Goal: Navigation & Orientation: Find specific page/section

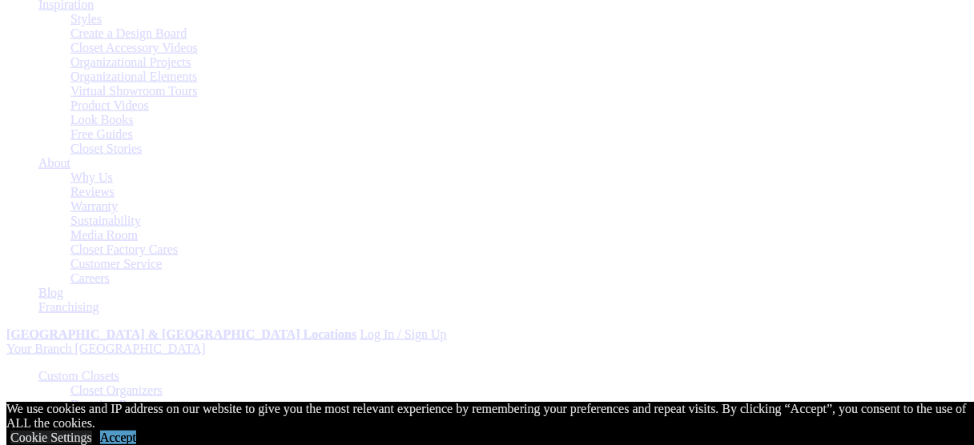
scroll to position [320, 0]
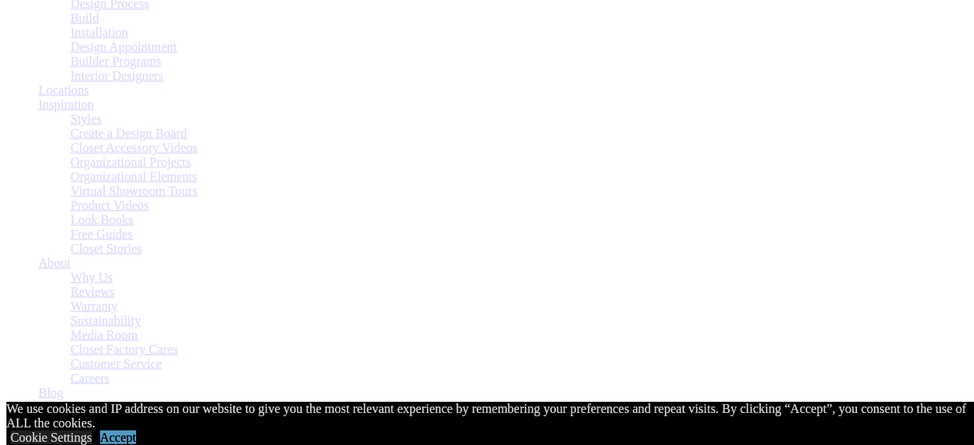
scroll to position [192, 0]
click at [136, 431] on link "Accept" at bounding box center [118, 438] width 36 height 14
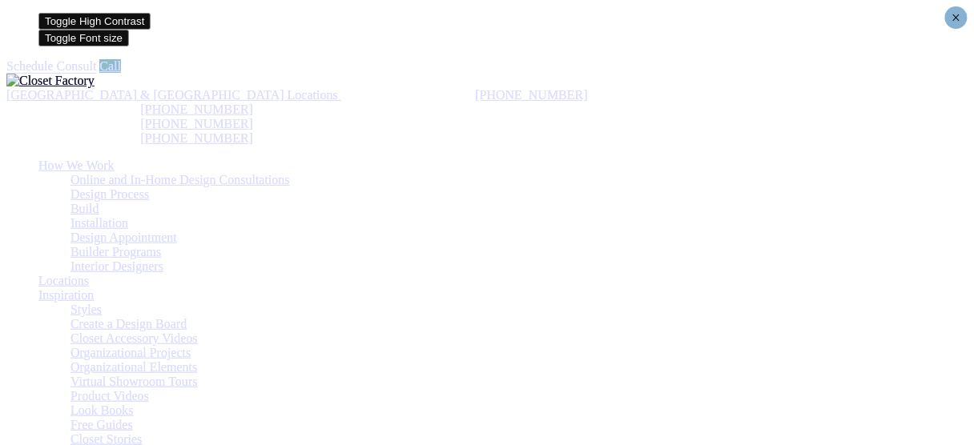
scroll to position [99, 0]
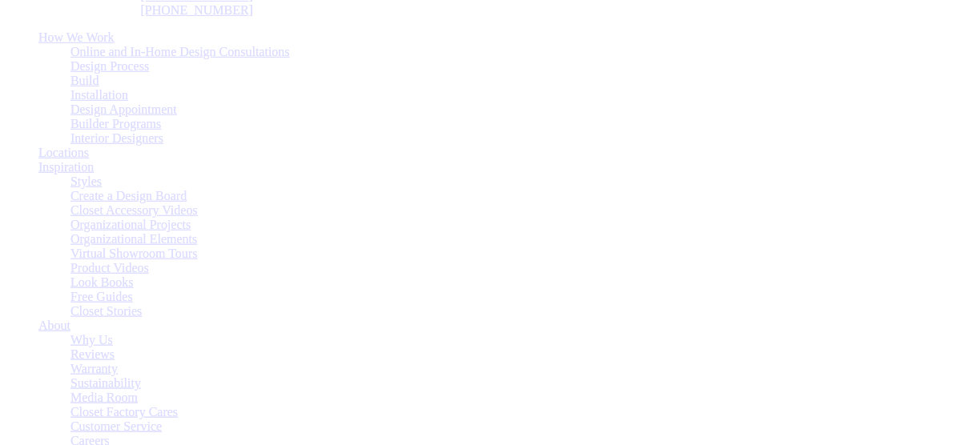
scroll to position [145, 0]
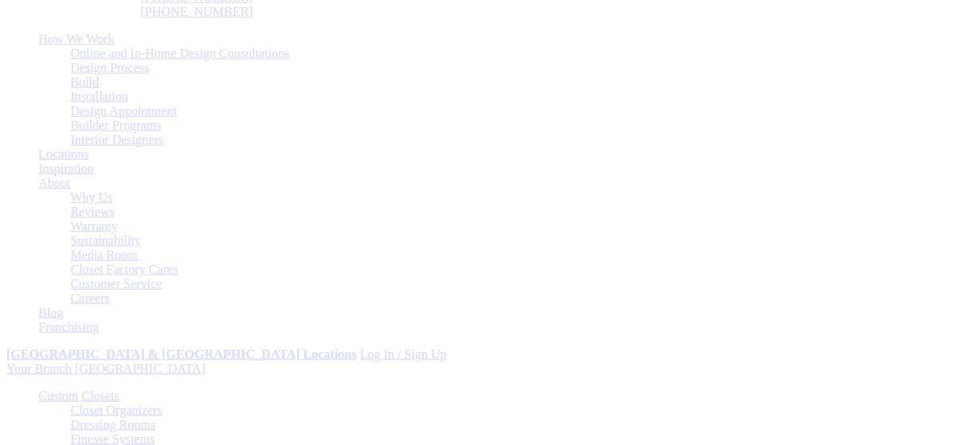
scroll to position [128, 0]
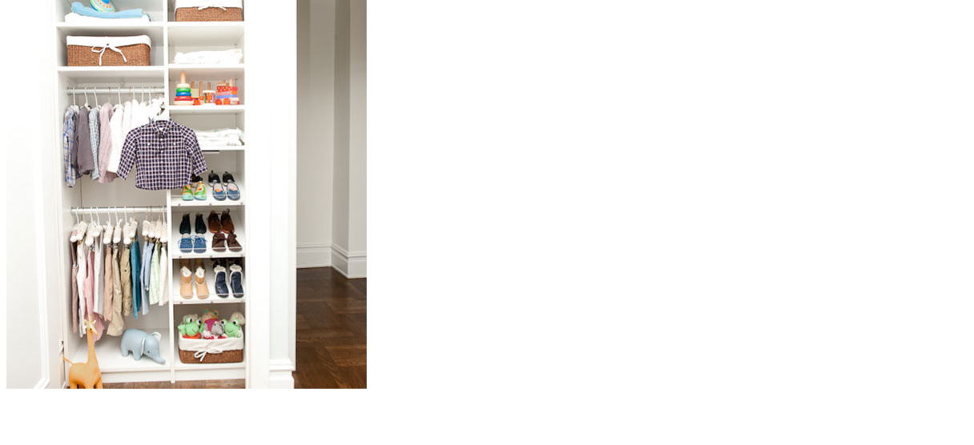
scroll to position [1602, 0]
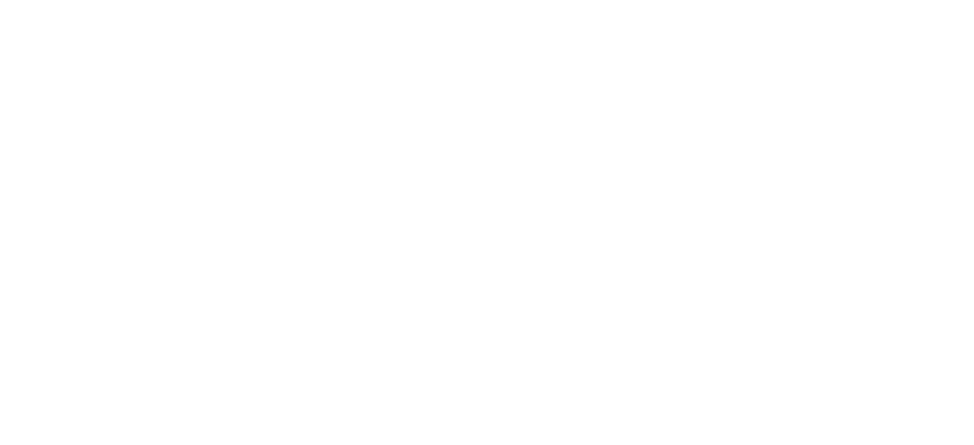
scroll to position [3448, 0]
